Goal: Check status: Check status

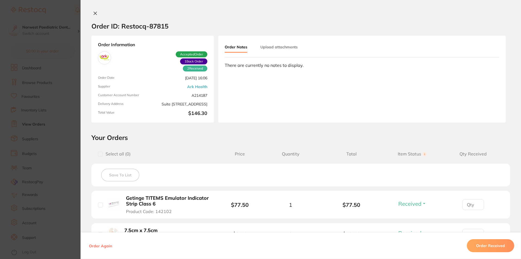
drag, startPoint x: 93, startPoint y: 15, endPoint x: 12, endPoint y: 1, distance: 82.4
click at [93, 15] on icon at bounding box center [95, 13] width 4 height 4
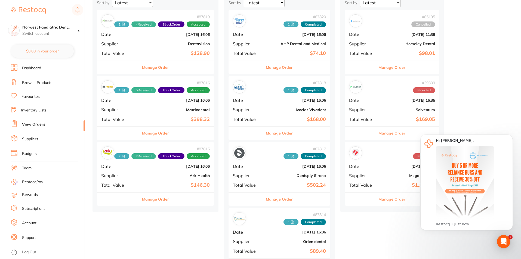
scroll to position [54, 0]
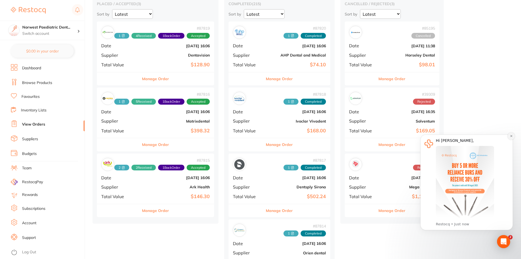
click at [511, 137] on icon "Dismiss notification" at bounding box center [511, 136] width 3 height 3
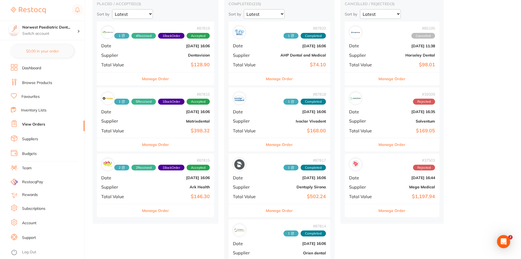
click at [134, 194] on div "# 87815 2 2 Received 1 Back Order Accepted Date Jul 28 2025, 16:06 Supplier Ark…" at bounding box center [155, 179] width 117 height 50
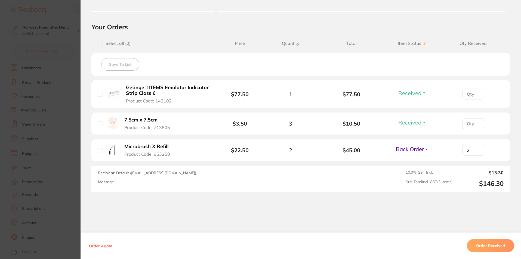
scroll to position [124, 0]
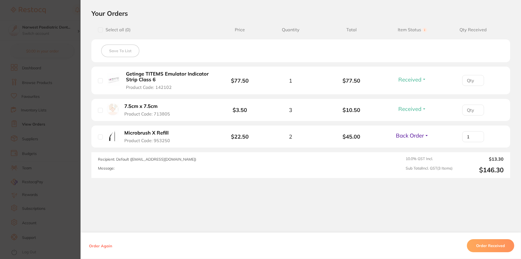
click at [476, 86] on input "1" at bounding box center [473, 80] width 22 height 11
type input "0"
click at [476, 86] on input "0" at bounding box center [473, 80] width 22 height 11
click at [414, 134] on span "Back Order" at bounding box center [410, 135] width 28 height 7
click at [410, 147] on span "Received" at bounding box center [412, 147] width 14 height 4
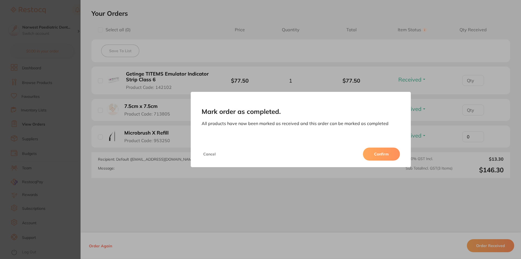
click at [379, 158] on button "Confirm" at bounding box center [381, 154] width 37 height 13
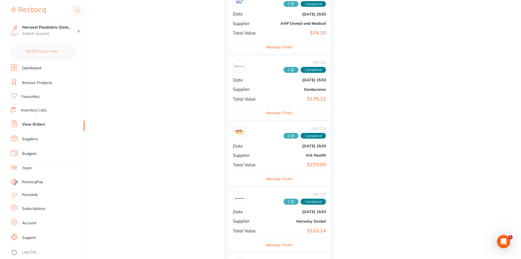
scroll to position [1143, 0]
click at [269, 142] on div "# 81723 2 Completed Date Jun 2 2025, 15:53 Supplier Ark Health Total Value $270…" at bounding box center [280, 146] width 102 height 50
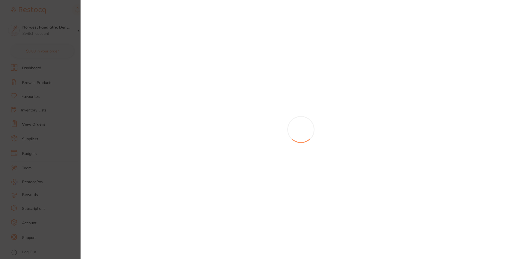
scroll to position [1161, 0]
click at [273, 138] on section at bounding box center [260, 129] width 521 height 259
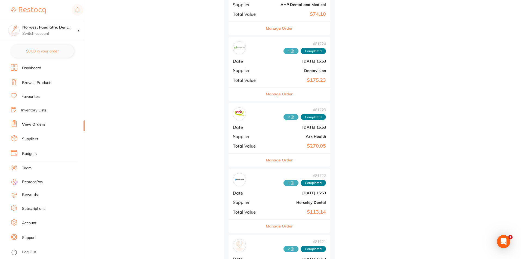
click at [288, 128] on b "[DATE] 15:53" at bounding box center [296, 127] width 59 height 4
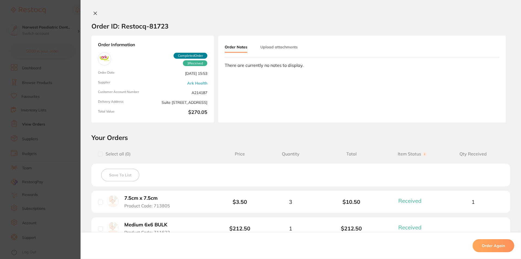
click at [289, 47] on button "Upload attachments" at bounding box center [278, 47] width 37 height 10
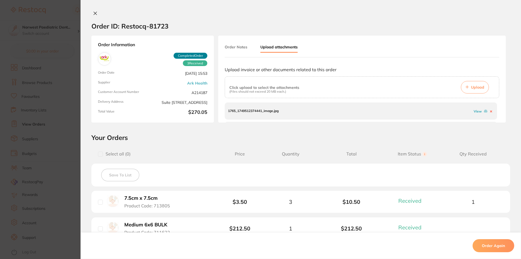
click at [476, 111] on link "View" at bounding box center [478, 111] width 8 height 4
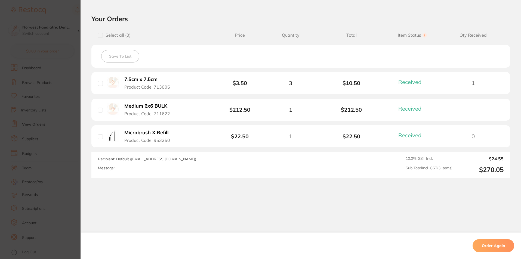
scroll to position [1597, 0]
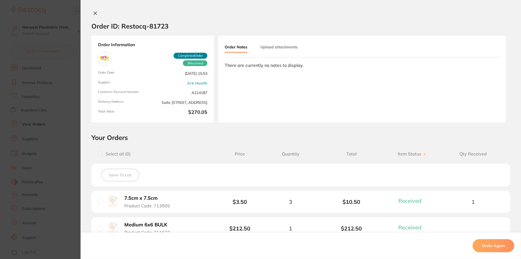
click at [94, 12] on icon at bounding box center [95, 13] width 4 height 4
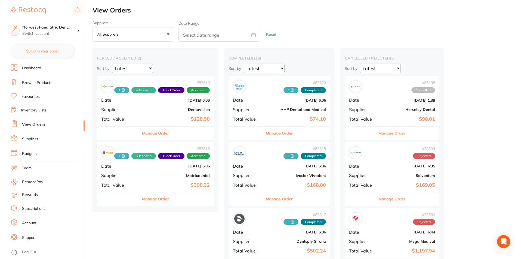
click at [165, 113] on div "# 87819 1 4 Received 1 Back Order Accepted Date Jul 28 2025, 6:06 Supplier Dent…" at bounding box center [155, 101] width 117 height 50
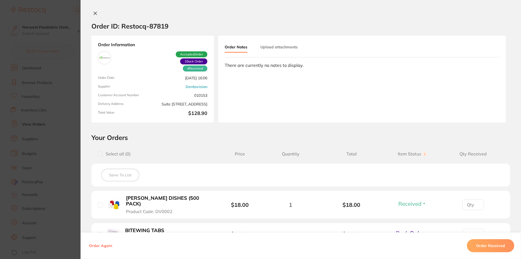
click at [278, 44] on button "Upload attachments" at bounding box center [278, 47] width 37 height 10
click at [279, 49] on button "Upload attachments" at bounding box center [278, 47] width 37 height 10
click at [279, 48] on button "Upload attachments" at bounding box center [278, 47] width 37 height 10
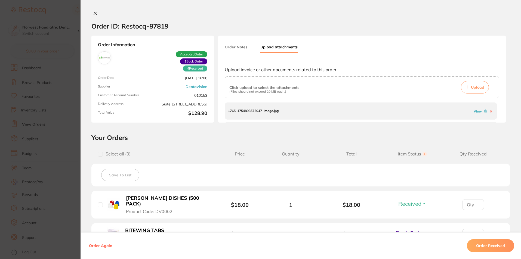
scroll to position [179, 0]
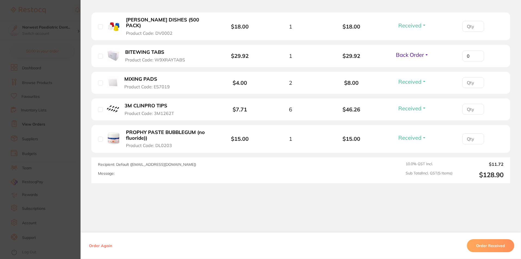
type input "0"
click at [476, 32] on input "0" at bounding box center [473, 26] width 22 height 11
click at [417, 51] on span "Back Order" at bounding box center [410, 54] width 28 height 7
click at [414, 64] on span "Received" at bounding box center [412, 66] width 14 height 4
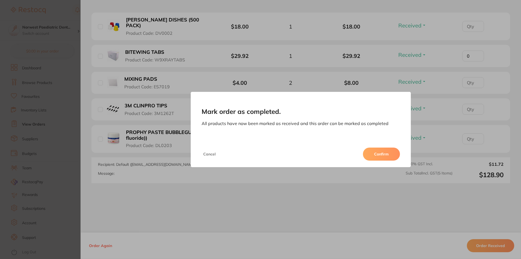
click at [390, 153] on button "Confirm" at bounding box center [381, 154] width 37 height 13
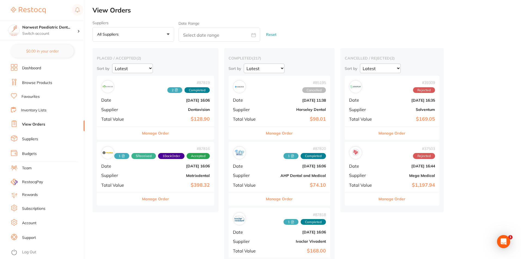
click at [146, 114] on div "# 87819 2 Completed Date Jul 28 2025, 16:06 Supplier Dentavision Total Value $1…" at bounding box center [155, 101] width 117 height 50
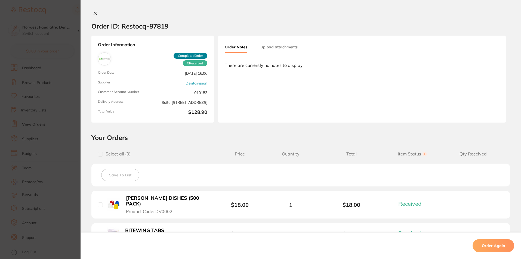
drag, startPoint x: 55, startPoint y: 45, endPoint x: 25, endPoint y: 1, distance: 53.5
click at [55, 43] on section "Order ID: Restocq- 87819 Order Information 5 Received Completed Order Order Dat…" at bounding box center [260, 129] width 521 height 259
